Goal: Complete application form: Complete application form

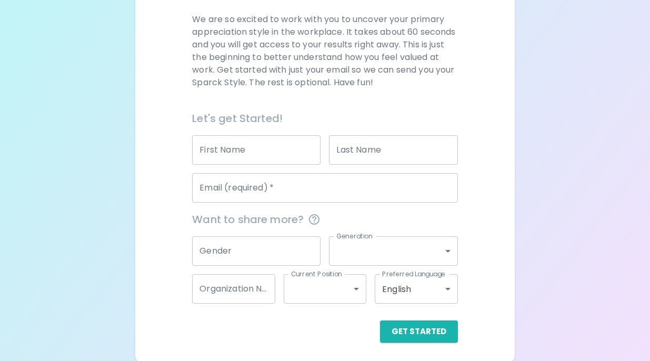
scroll to position [153, 0]
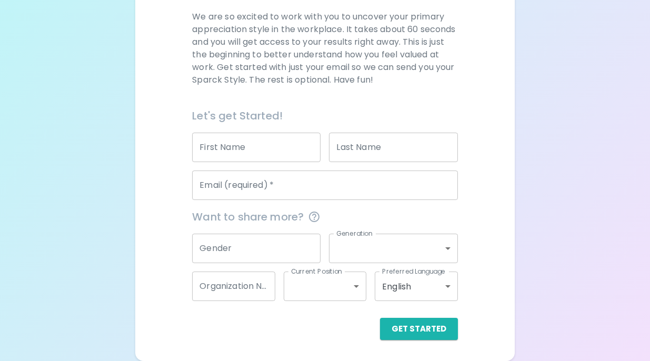
drag, startPoint x: 0, startPoint y: 0, endPoint x: 231, endPoint y: 140, distance: 270.0
click at [231, 140] on div "First Name First Name" at bounding box center [256, 147] width 128 height 29
type input "[PERSON_NAME]"
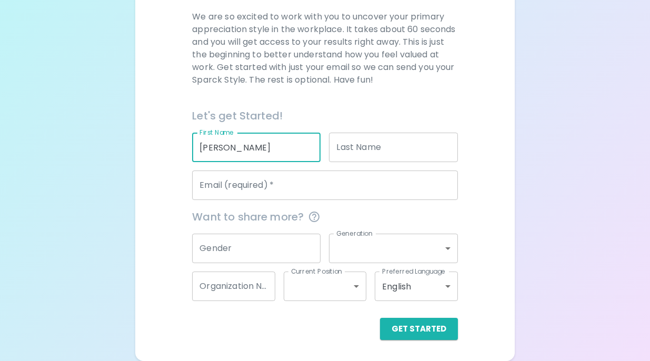
type input "[PERSON_NAME]"
type input "[EMAIL_ADDRESS][DOMAIN_NAME]"
type input "Connections School of [GEOGRAPHIC_DATA]"
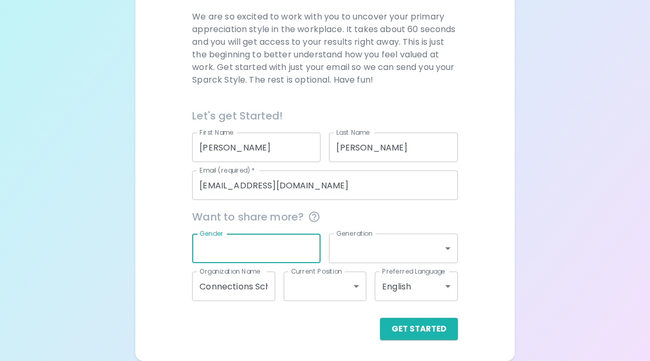
drag, startPoint x: 231, startPoint y: 140, endPoint x: 267, endPoint y: 246, distance: 112.3
click at [267, 246] on input "Gender" at bounding box center [256, 248] width 128 height 29
click at [410, 251] on body "Sparck Appreciation Style Quiz We are so excited to work with you to uncover yo…" at bounding box center [325, 104] width 650 height 514
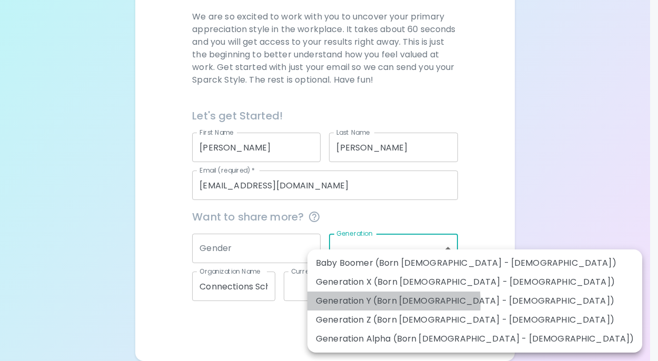
click at [347, 302] on li "Generation Y (Born [DEMOGRAPHIC_DATA] - [DEMOGRAPHIC_DATA])" at bounding box center [474, 300] width 335 height 19
type input "generation_y"
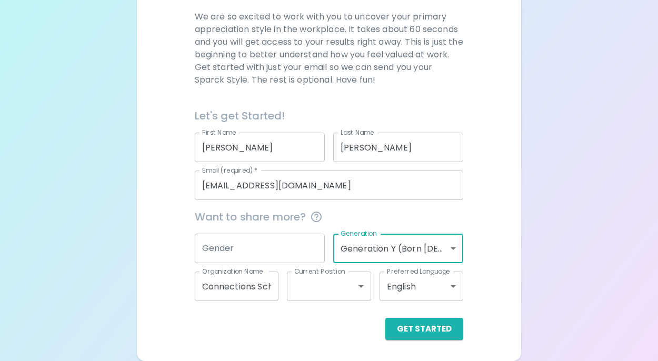
click at [314, 285] on body "Sparck Appreciation Style Quiz We are so excited to work with you to uncover yo…" at bounding box center [329, 104] width 658 height 514
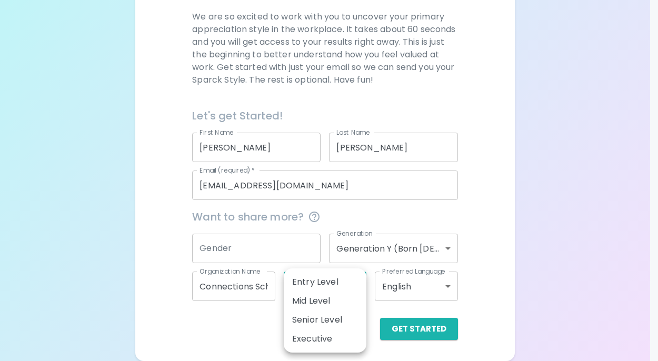
click at [238, 326] on div at bounding box center [329, 180] width 658 height 361
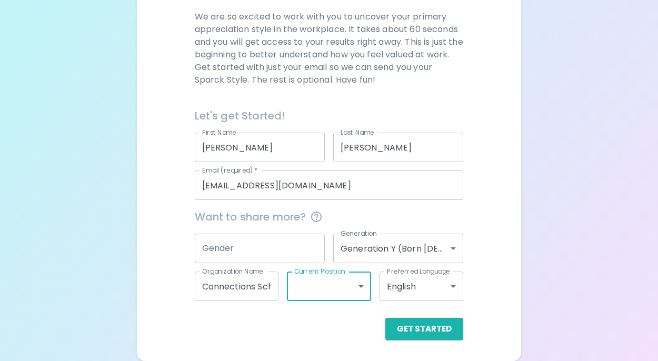
click at [357, 289] on body "Sparck Appreciation Style Quiz We are so excited to work with you to uncover yo…" at bounding box center [329, 104] width 658 height 514
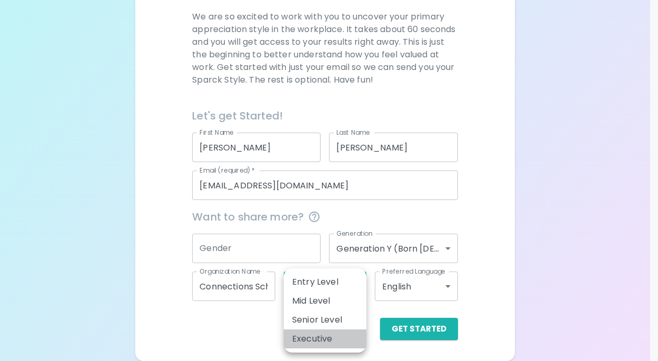
drag, startPoint x: 267, startPoint y: 246, endPoint x: 343, endPoint y: 338, distance: 119.5
click at [343, 338] on li "Executive" at bounding box center [325, 338] width 83 height 19
type input "executive"
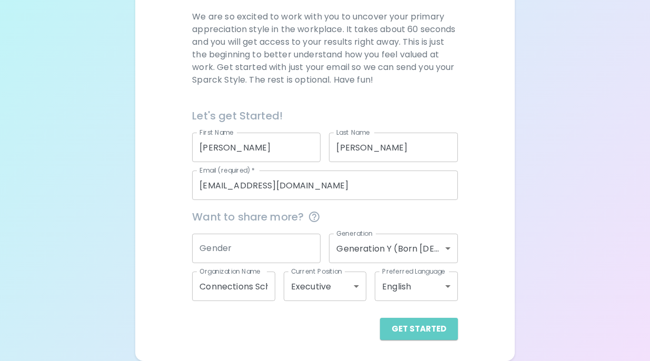
click at [432, 329] on button "Get Started" at bounding box center [419, 329] width 78 height 22
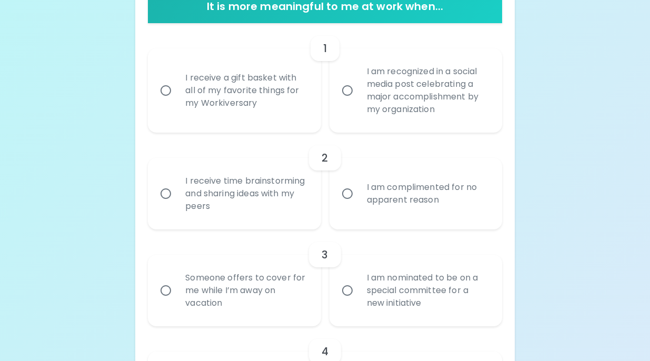
scroll to position [231, 0]
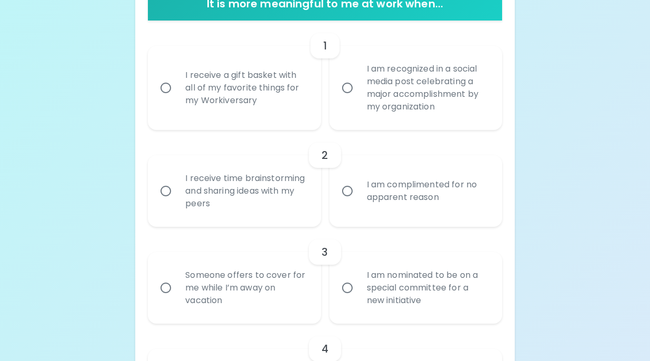
click at [165, 188] on input "I receive time brainstorming and sharing ideas with my peers" at bounding box center [166, 191] width 22 height 22
radio input "true"
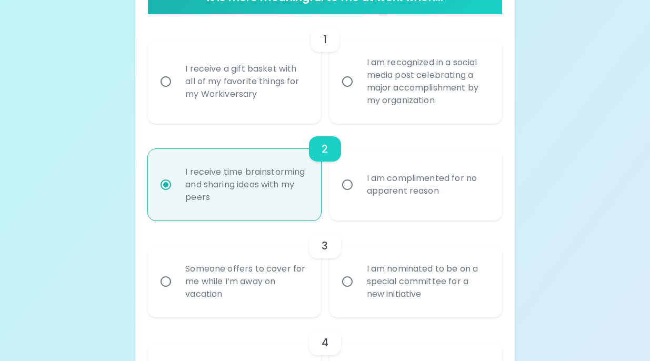
scroll to position [251, 0]
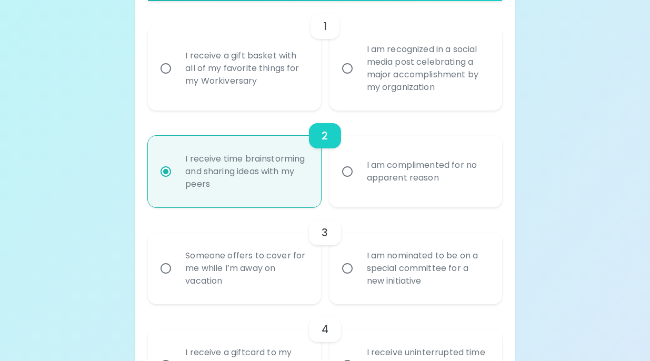
click at [165, 68] on input "I receive a gift basket with all of my favorite things for my Workiversary" at bounding box center [166, 68] width 22 height 22
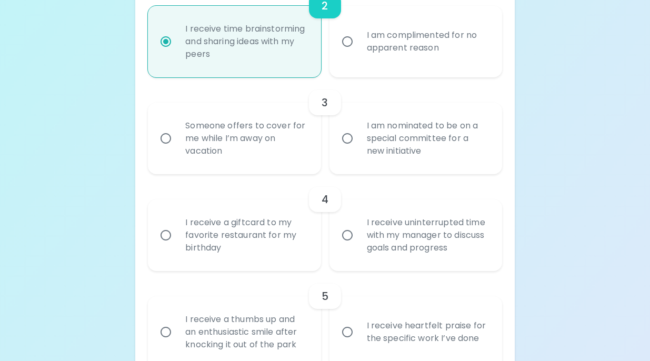
scroll to position [396, 0]
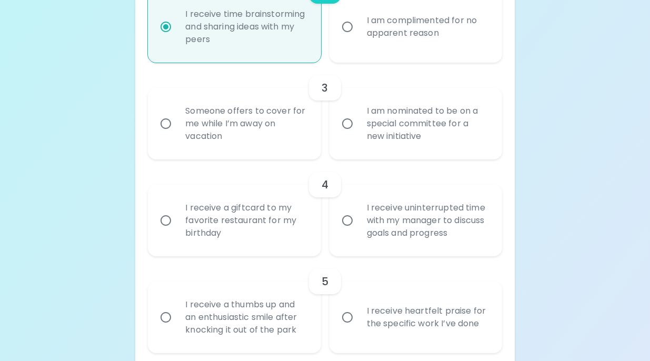
radio input "true"
click at [164, 126] on input "Someone offers to cover for me while I’m away on vacation" at bounding box center [166, 124] width 22 height 22
radio input "true"
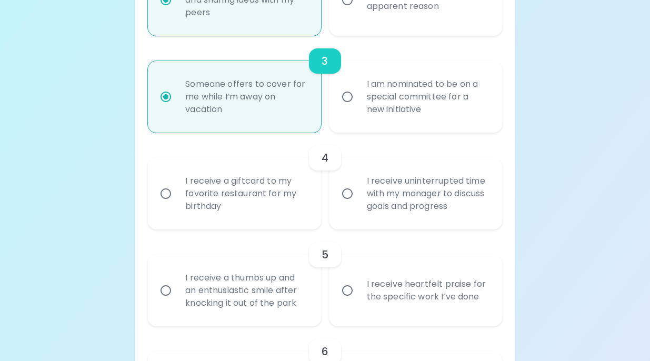
scroll to position [480, 0]
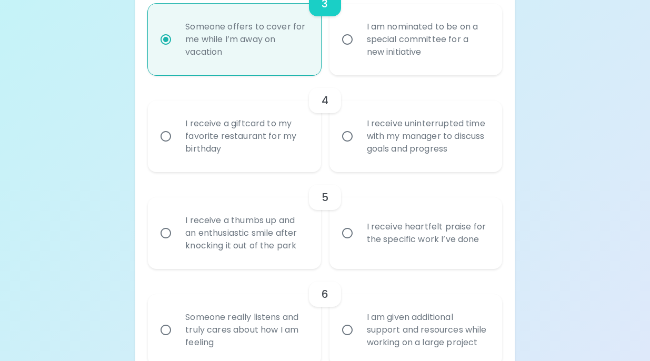
radio input "true"
click at [346, 134] on input "I receive uninterrupted time with my manager to discuss goals and progress" at bounding box center [347, 136] width 22 height 22
radio input "false"
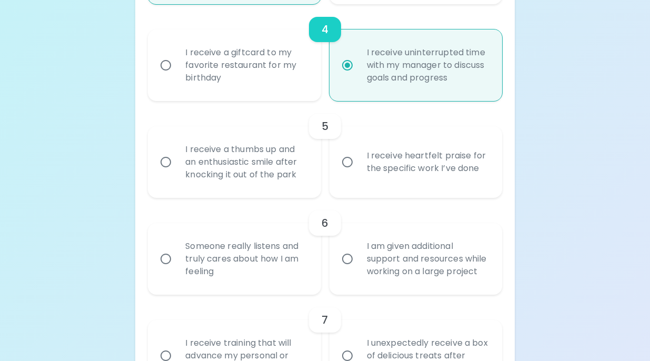
scroll to position [564, 0]
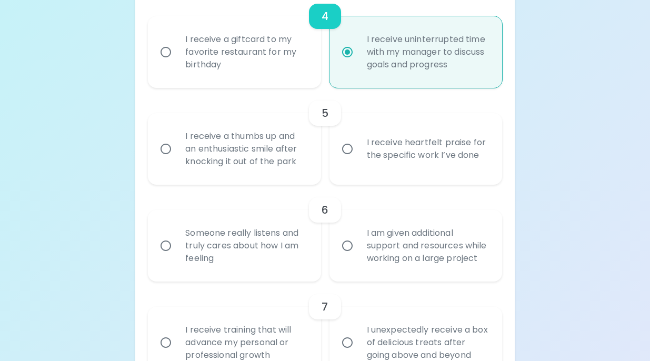
radio input "true"
click at [342, 150] on input "I receive heartfelt praise for the specific work I’ve done" at bounding box center [347, 149] width 22 height 22
radio input "false"
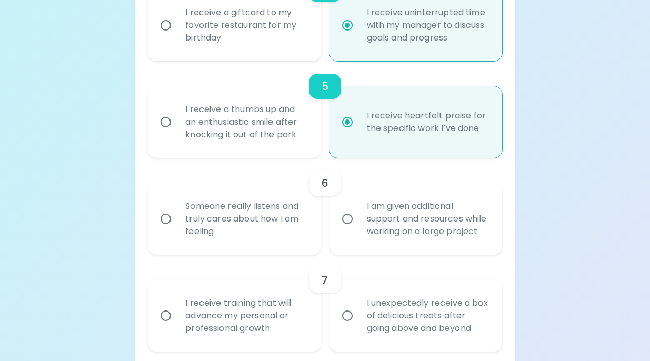
scroll to position [648, 0]
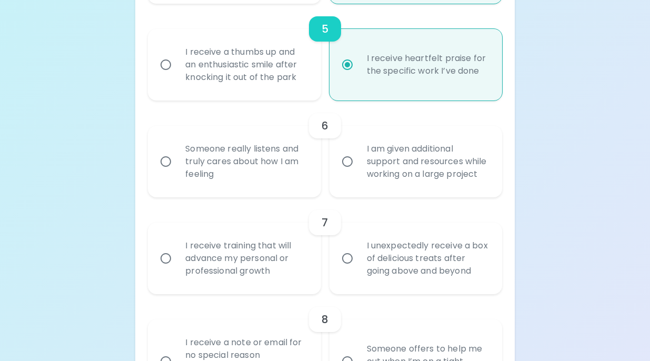
radio input "true"
click at [345, 171] on input "I am given additional support and resources while working on a large project" at bounding box center [347, 161] width 22 height 22
radio input "false"
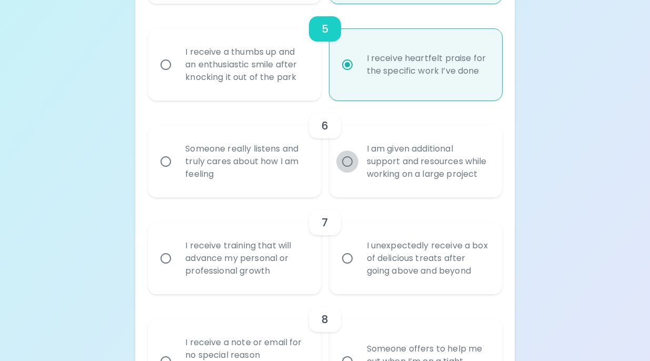
radio input "false"
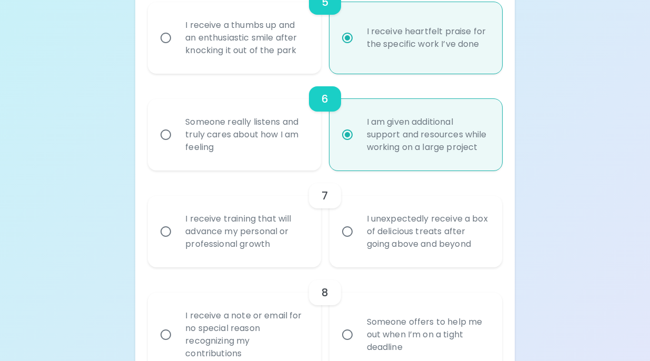
scroll to position [732, 0]
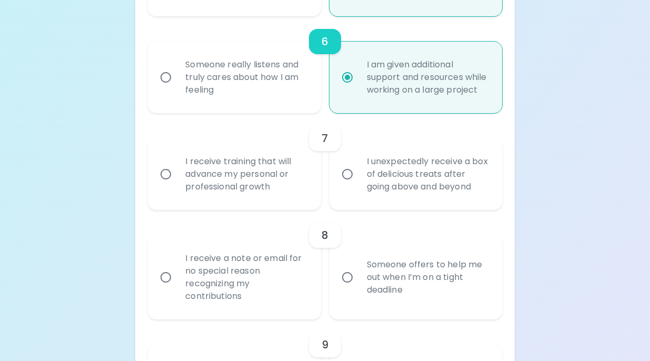
radio input "true"
drag, startPoint x: 343, startPoint y: 338, endPoint x: 177, endPoint y: 183, distance: 227.8
click at [177, 183] on div "I receive training that will advance my personal or professional growth" at bounding box center [246, 174] width 138 height 63
click at [177, 183] on input "I receive training that will advance my personal or professional growth" at bounding box center [166, 174] width 22 height 22
radio input "false"
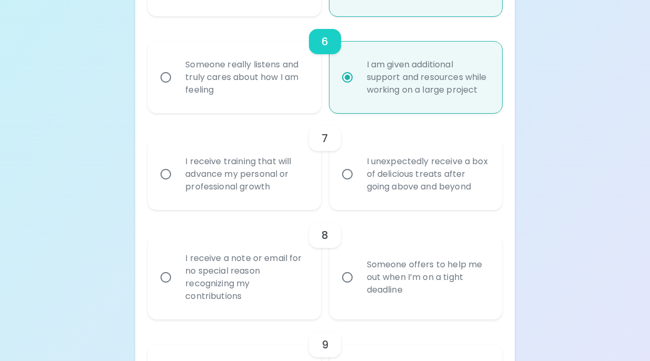
radio input "false"
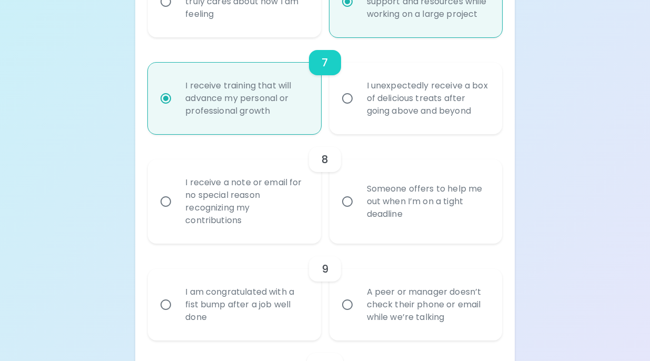
scroll to position [816, 0]
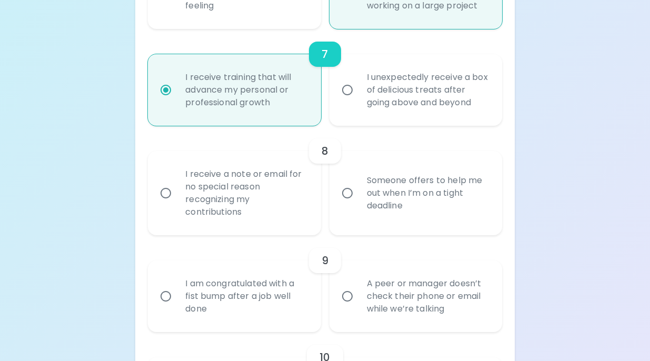
radio input "true"
click at [346, 204] on input "Someone offers to help me out when I’m on a tight deadline" at bounding box center [347, 193] width 22 height 22
radio input "false"
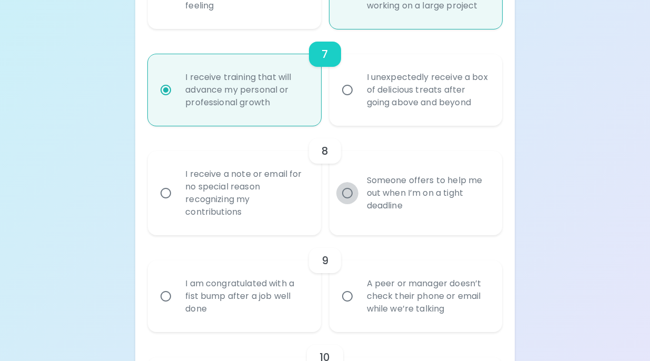
radio input "false"
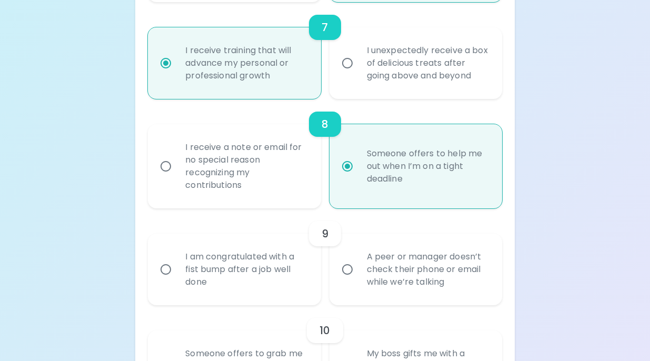
scroll to position [901, 0]
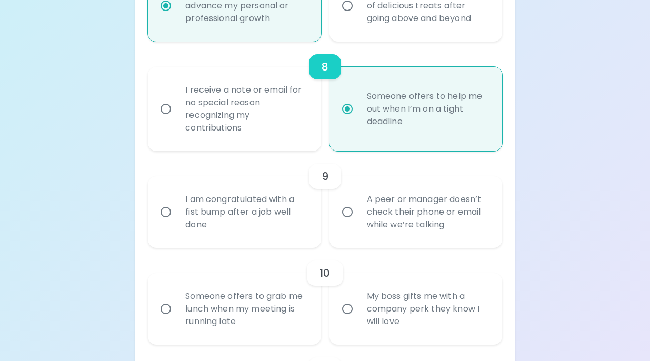
radio input "true"
click at [341, 223] on input "A peer or manager doesn’t check their phone or email while we’re talking" at bounding box center [347, 212] width 22 height 22
radio input "false"
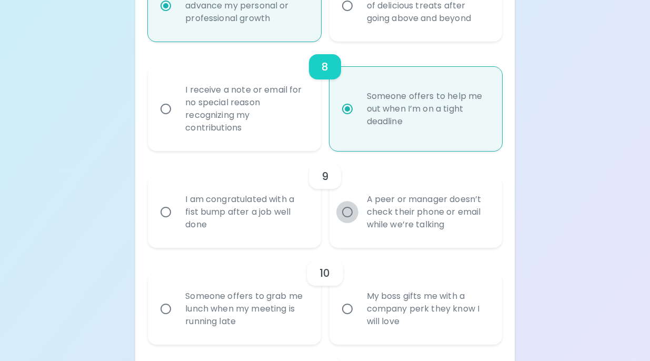
radio input "false"
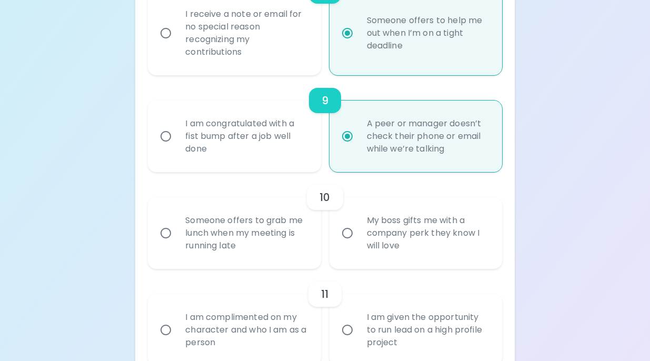
scroll to position [985, 0]
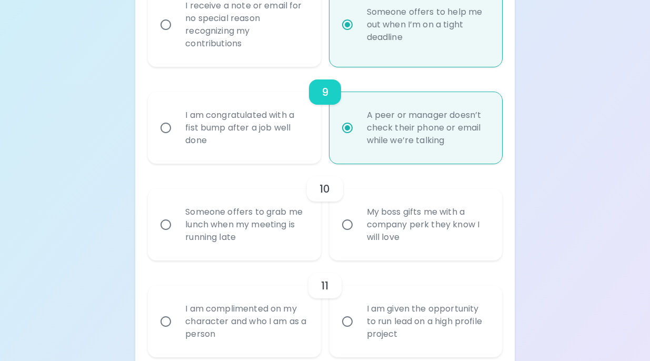
radio input "true"
click at [170, 234] on input "Someone offers to grab me lunch when my meeting is running late" at bounding box center [166, 225] width 22 height 22
radio input "false"
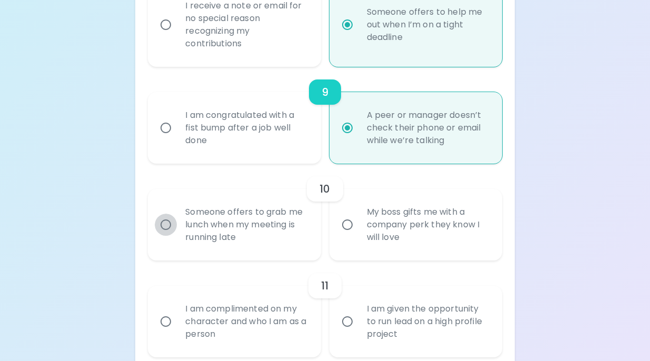
radio input "false"
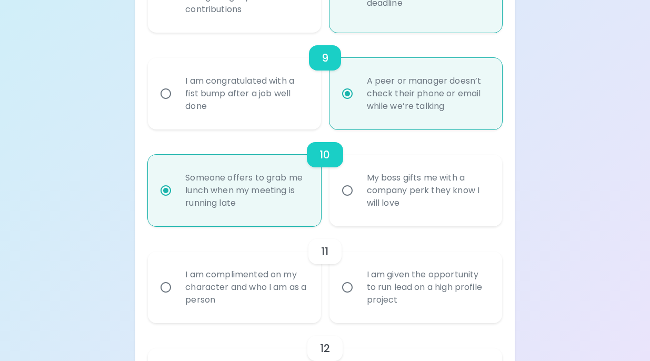
scroll to position [1069, 0]
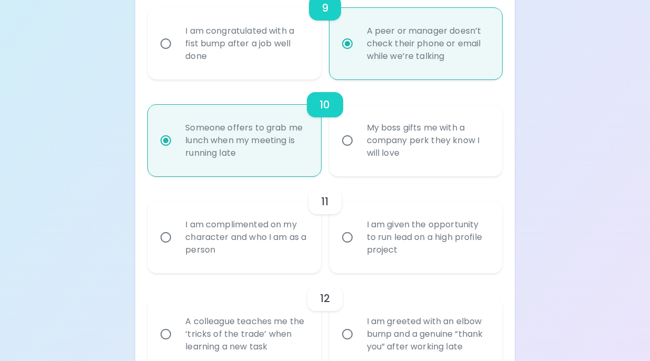
radio input "true"
click at [164, 248] on input "I am complimented on my character and who I am as a person" at bounding box center [166, 237] width 22 height 22
radio input "false"
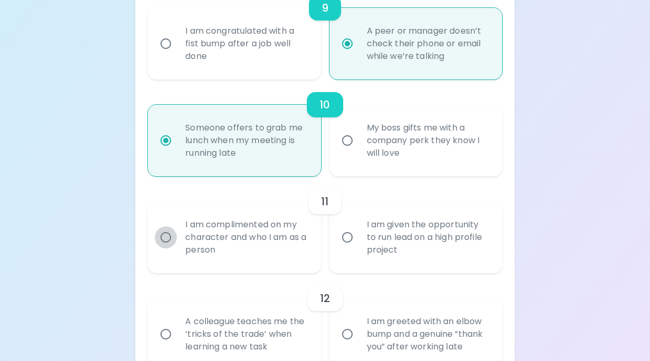
radio input "false"
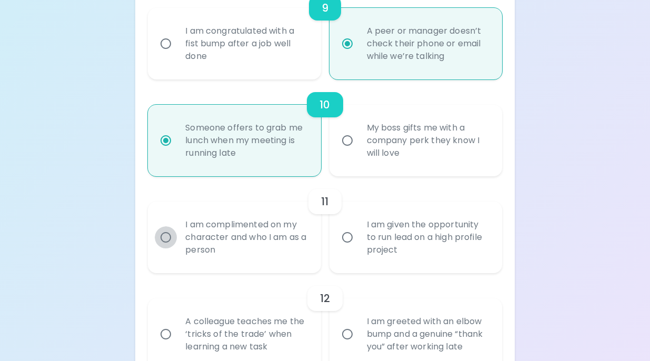
radio input "false"
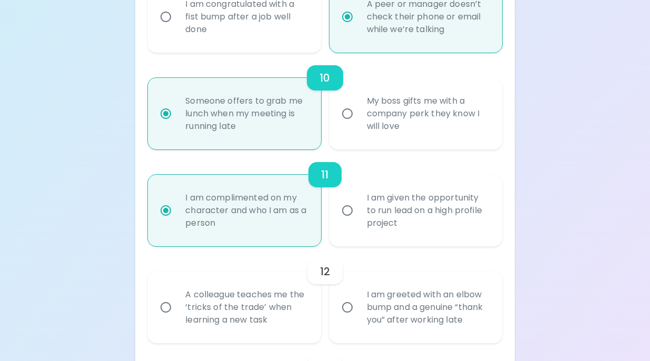
scroll to position [1153, 0]
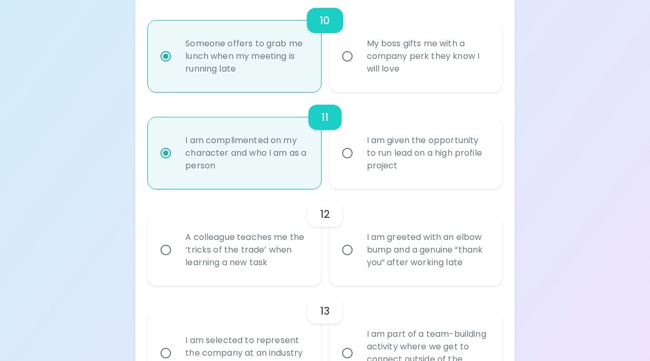
radio input "true"
click at [166, 258] on input "A colleague teaches me the ‘tricks of the trade’ when learning a new task" at bounding box center [166, 250] width 22 height 22
radio input "false"
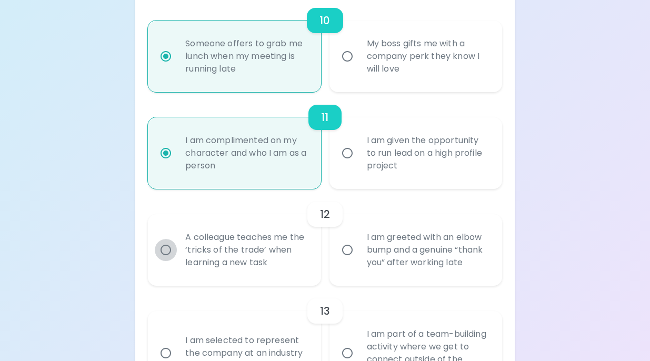
radio input "false"
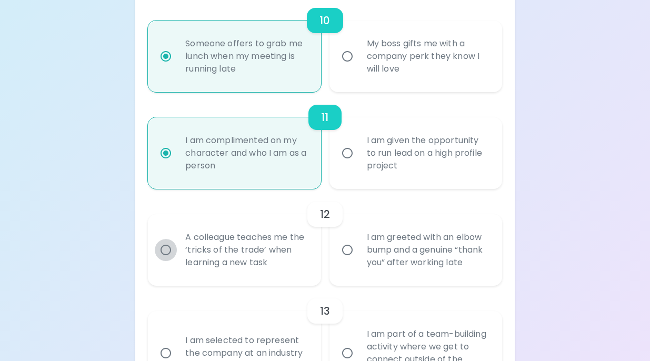
radio input "false"
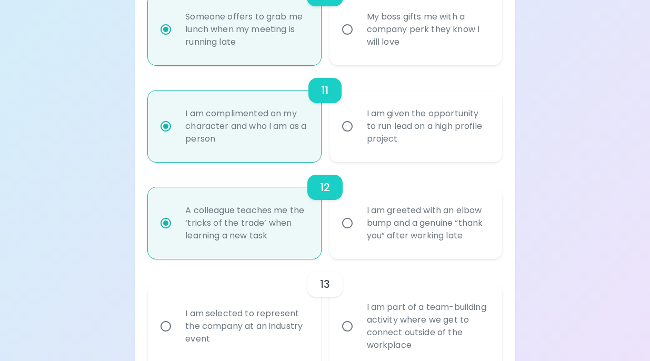
scroll to position [1237, 0]
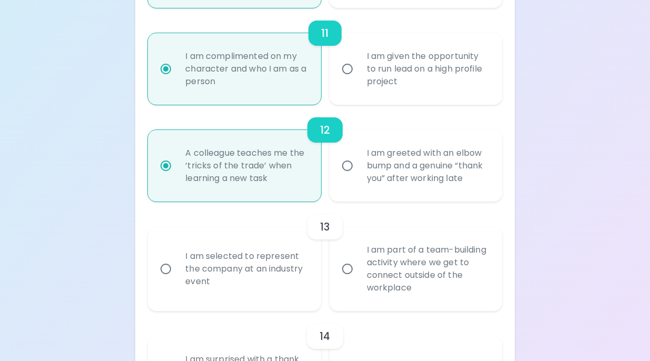
radio input "true"
click at [374, 289] on div "I am part of a team-building activity where we get to connect outside of the wo…" at bounding box center [427, 269] width 138 height 76
click at [358, 280] on input "I am part of a team-building activity where we get to connect outside of the wo…" at bounding box center [347, 269] width 22 height 22
radio input "false"
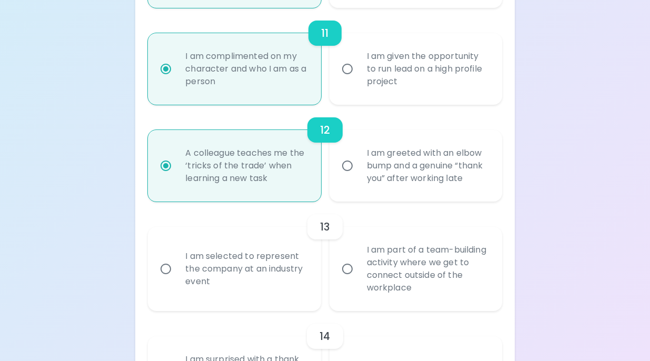
radio input "false"
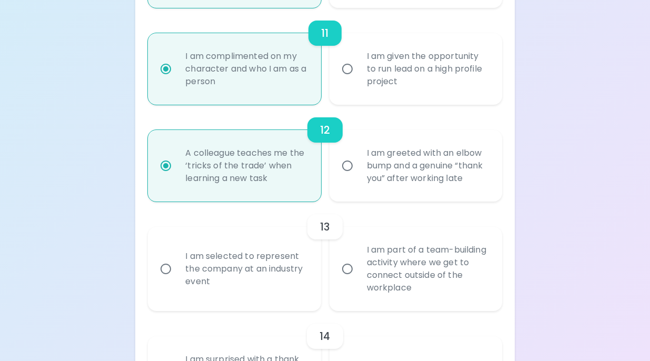
radio input "false"
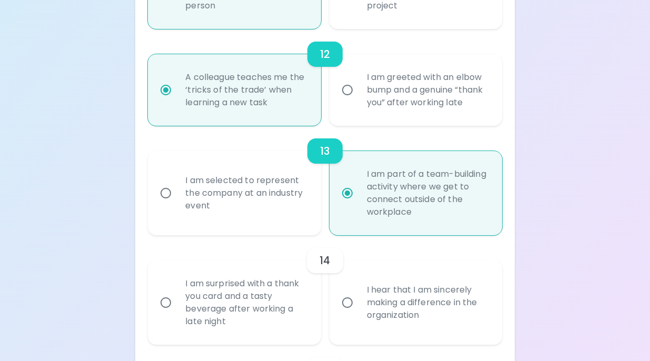
scroll to position [1321, 0]
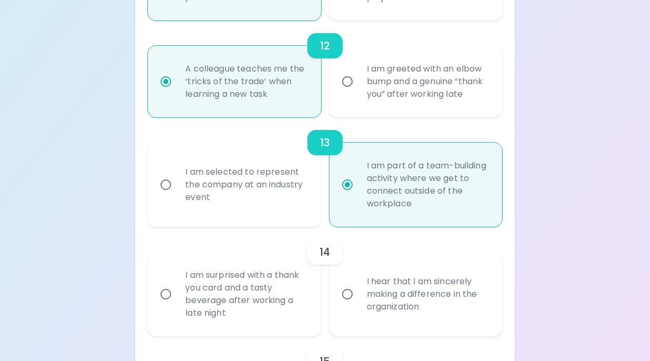
radio input "true"
click at [351, 304] on input "I hear that I am sincerely making a difference in the organization" at bounding box center [347, 294] width 22 height 22
radio input "false"
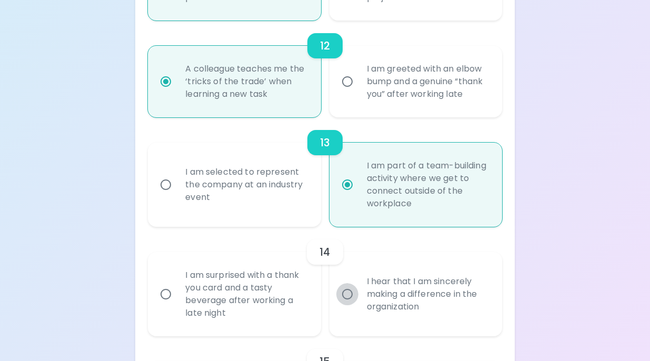
radio input "false"
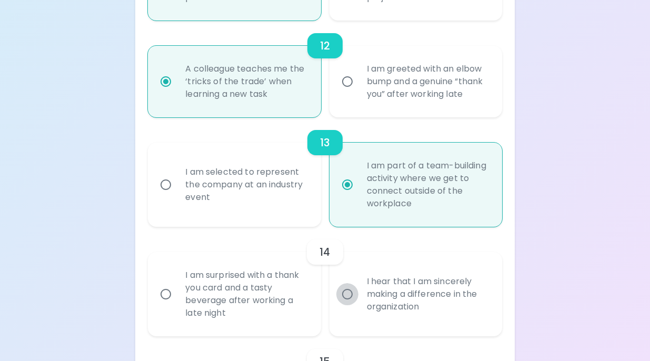
radio input "false"
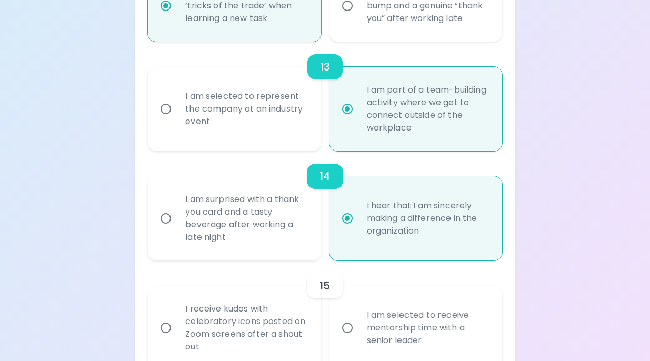
scroll to position [1406, 0]
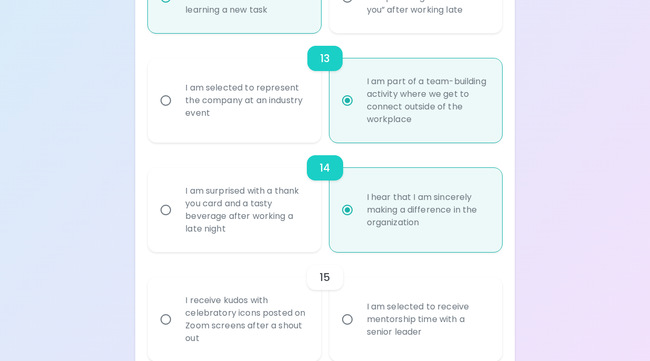
radio input "true"
click at [362, 312] on div "I am selected to receive mentorship time with a senior leader" at bounding box center [427, 319] width 138 height 63
click at [358, 312] on input "I am selected to receive mentorship time with a senior leader" at bounding box center [347, 319] width 22 height 22
radio input "false"
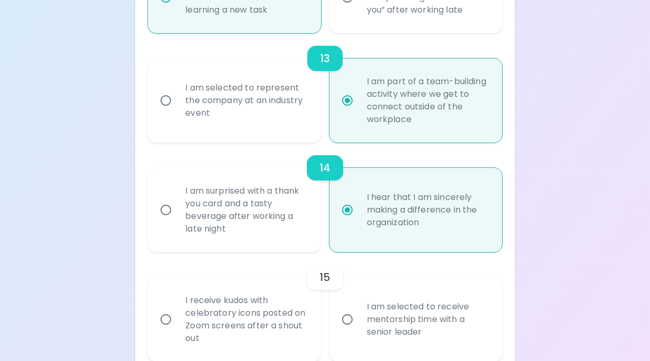
radio input "false"
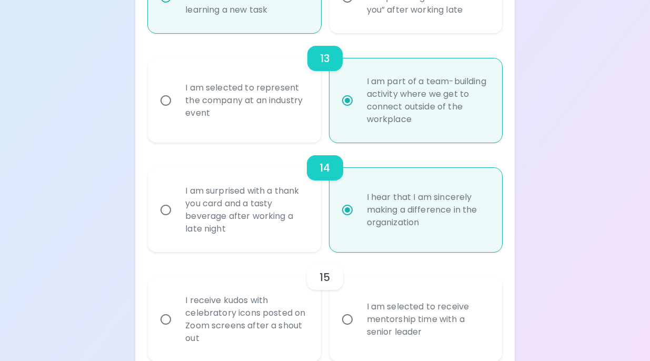
radio input "false"
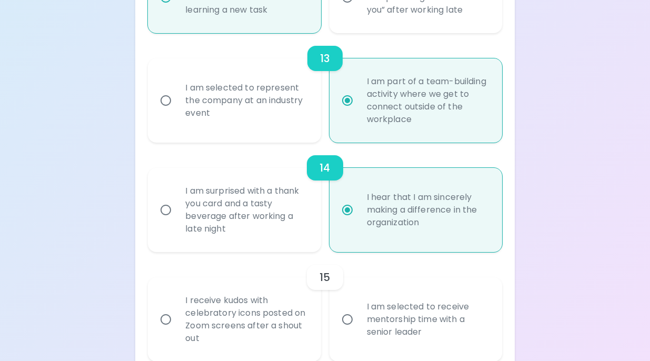
radio input "false"
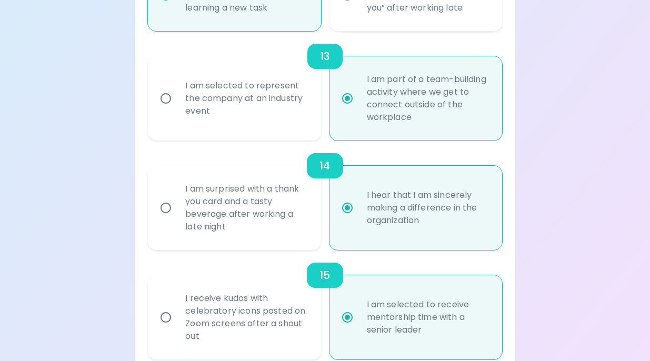
scroll to position [1470, 0]
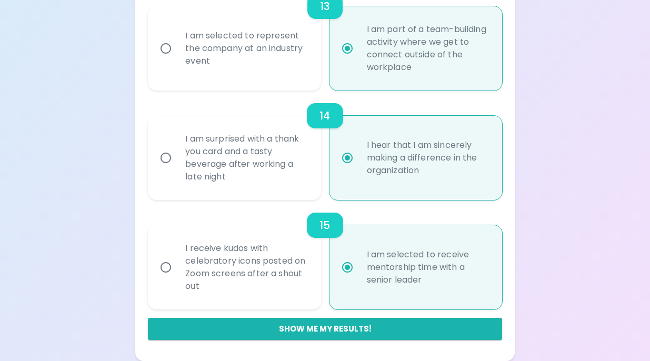
radio input "true"
click at [380, 329] on button "Show me my results!" at bounding box center [324, 329] width 353 height 22
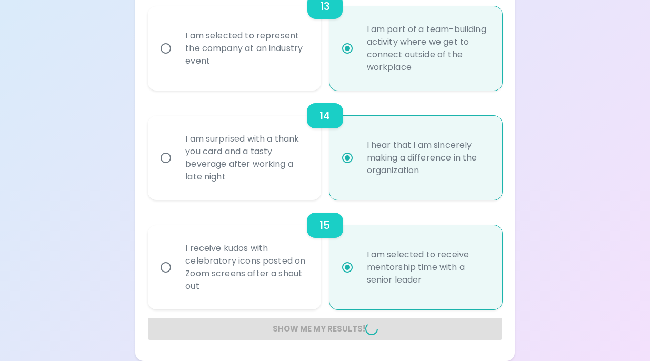
radio input "false"
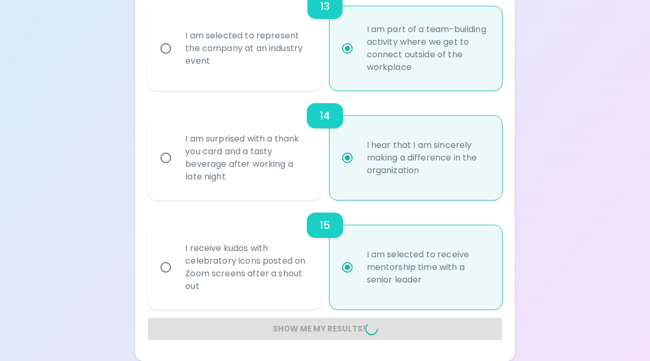
radio input "false"
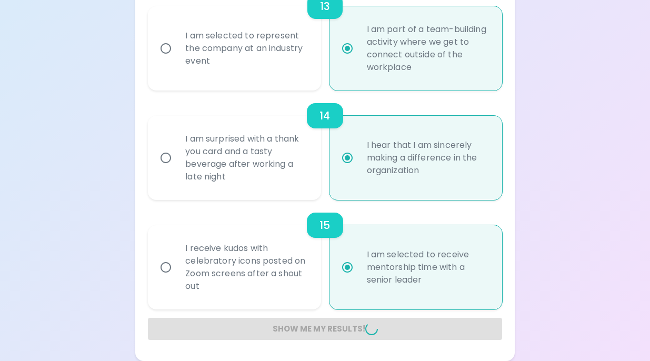
radio input "false"
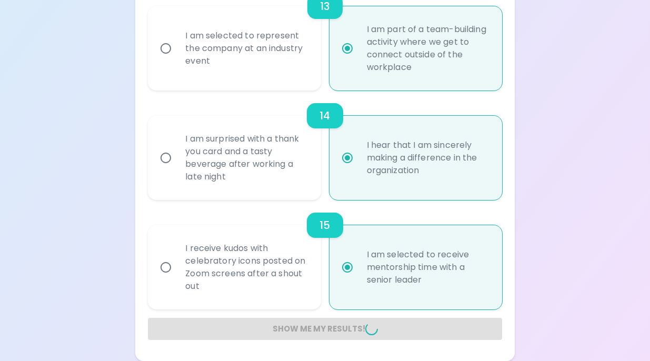
radio input "false"
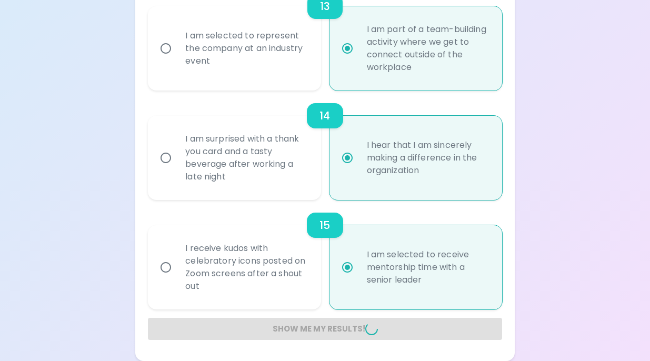
radio input "false"
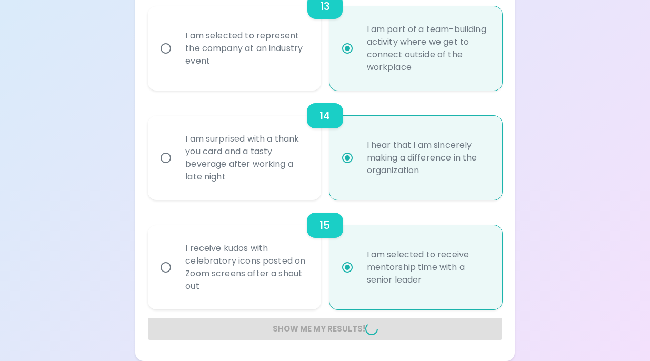
radio input "false"
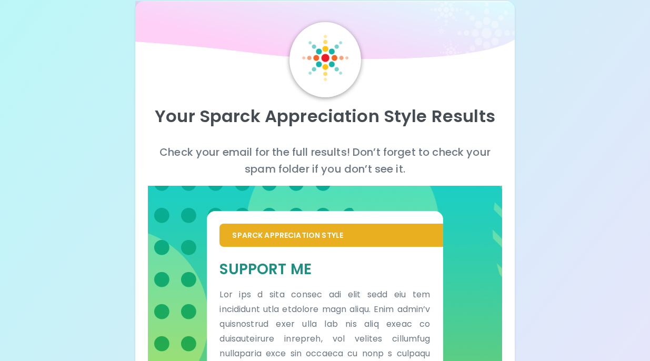
scroll to position [0, 0]
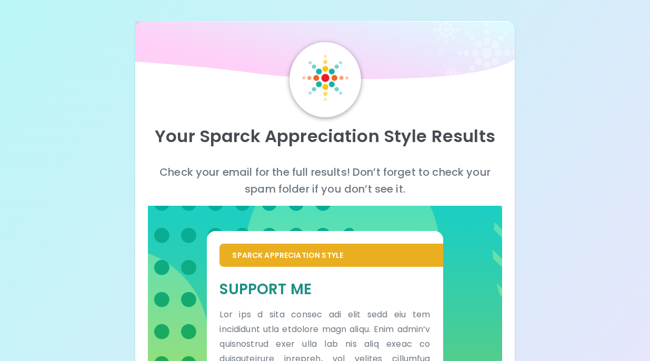
click at [249, 7] on div "Your Sparck Appreciation Style Results Check your email for the full results! D…" at bounding box center [324, 368] width 379 height 736
